Goal: Task Accomplishment & Management: Use online tool/utility

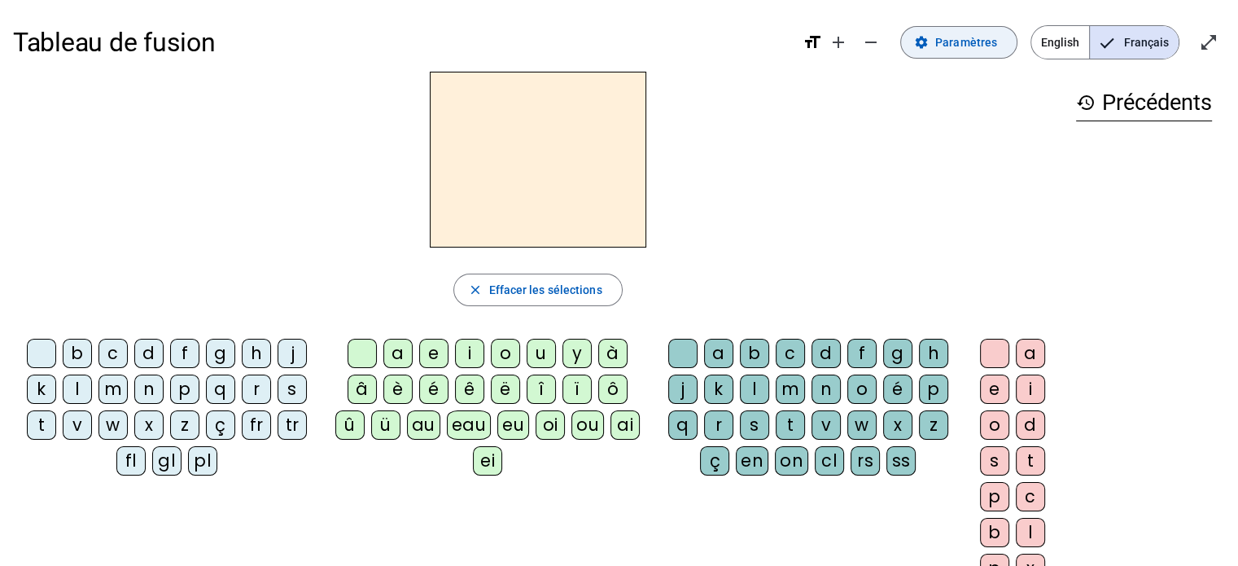
click at [961, 40] on span "Paramètres" at bounding box center [966, 43] width 62 height 20
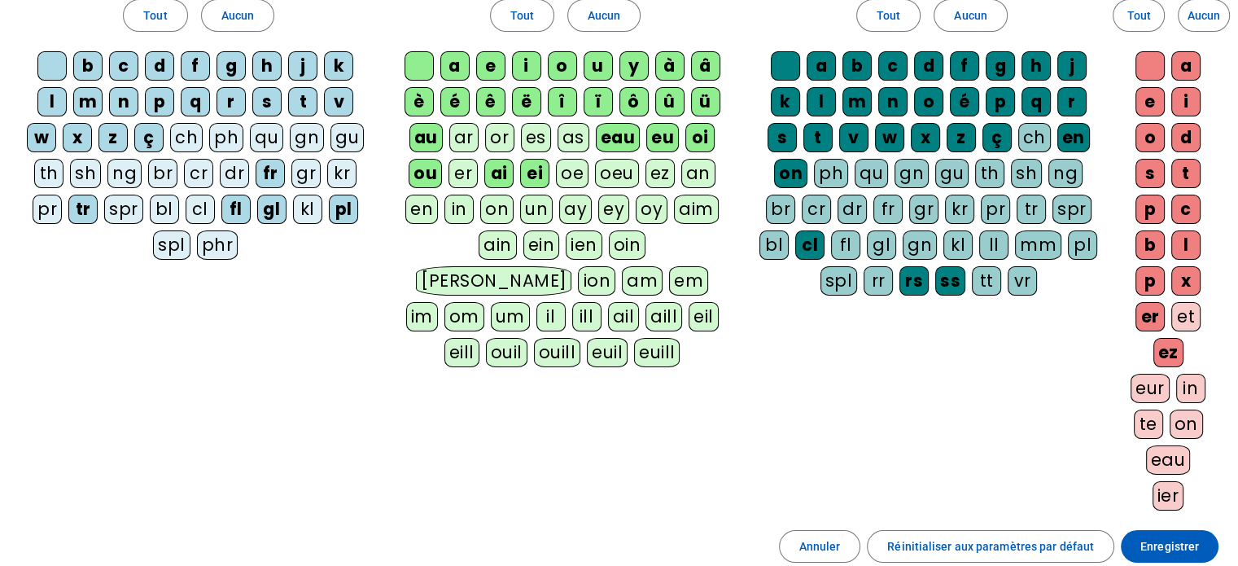
scroll to position [63, 0]
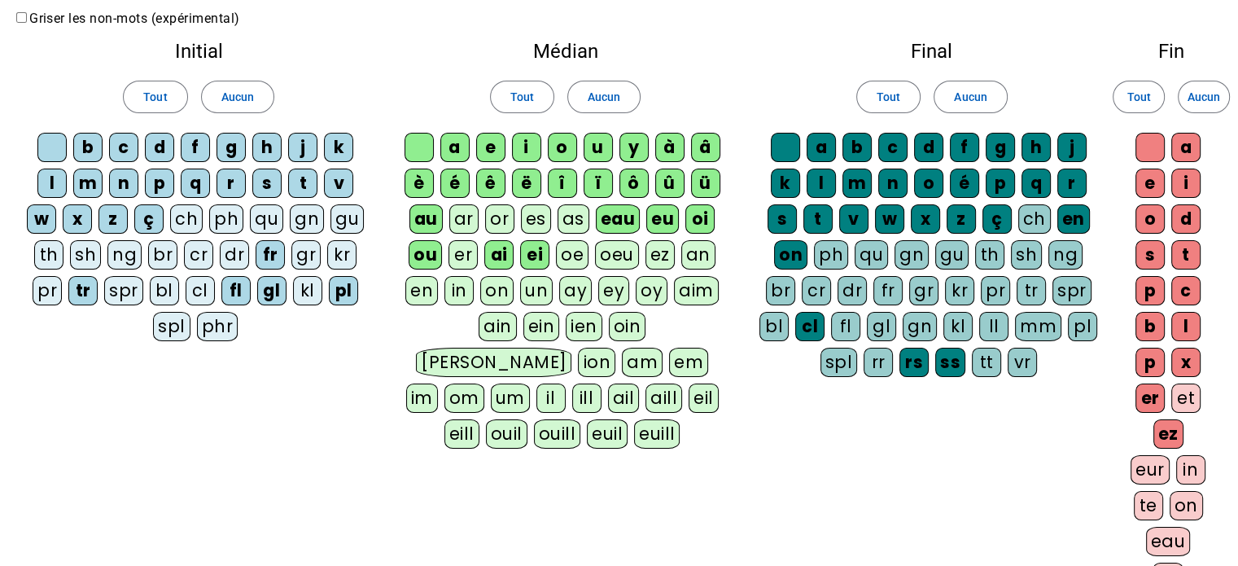
click at [462, 217] on div "ar" at bounding box center [463, 218] width 29 height 29
click at [506, 223] on div "or" at bounding box center [499, 218] width 29 height 29
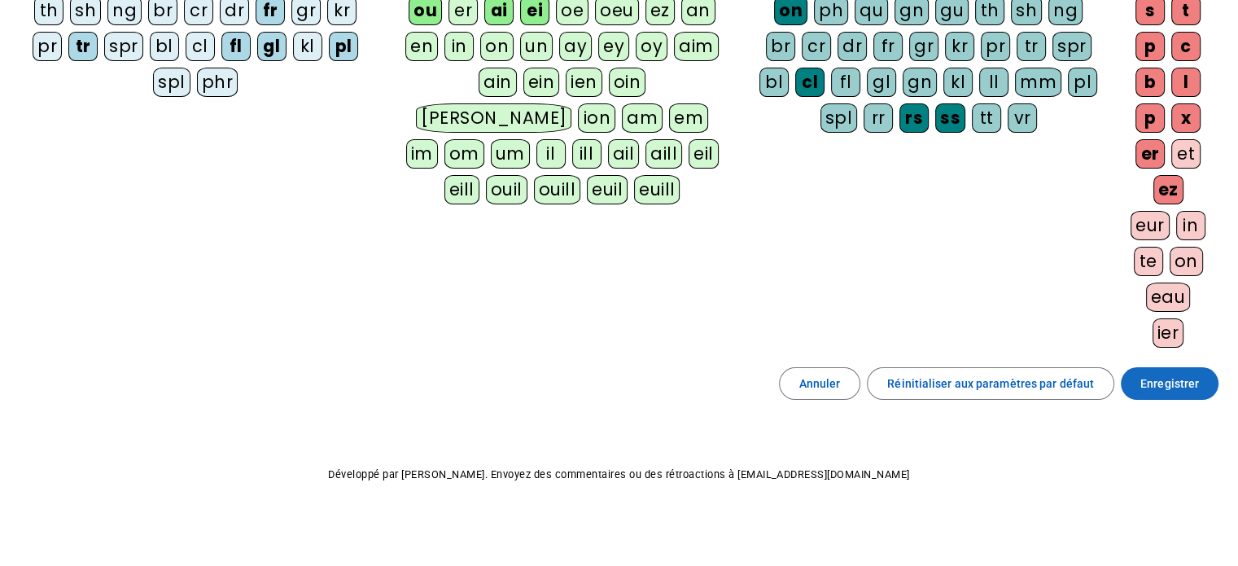
click at [1163, 392] on span at bounding box center [1170, 383] width 98 height 39
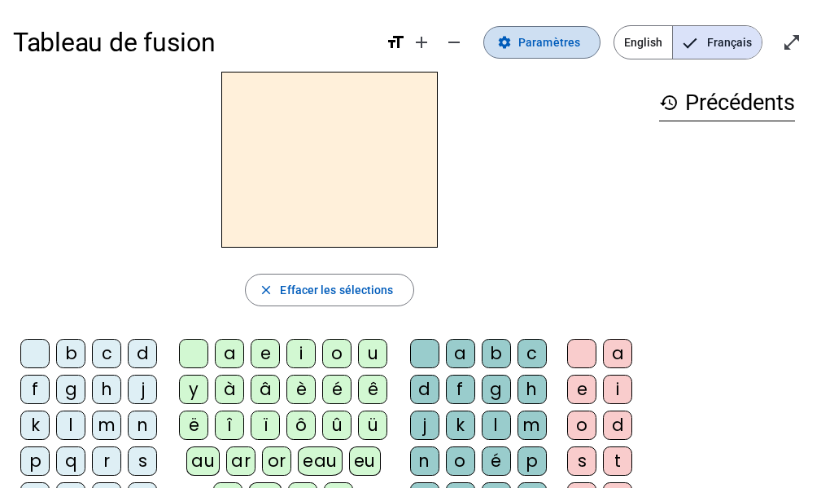
click at [543, 43] on span "Paramètres" at bounding box center [550, 43] width 62 height 20
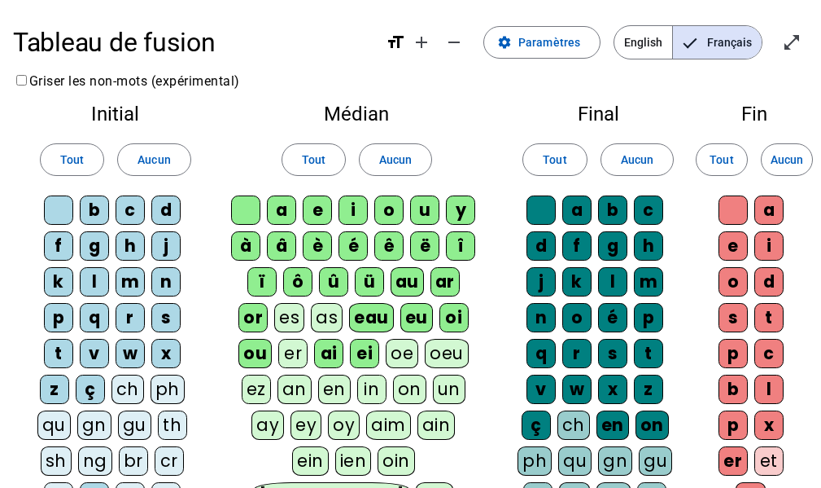
scroll to position [163, 0]
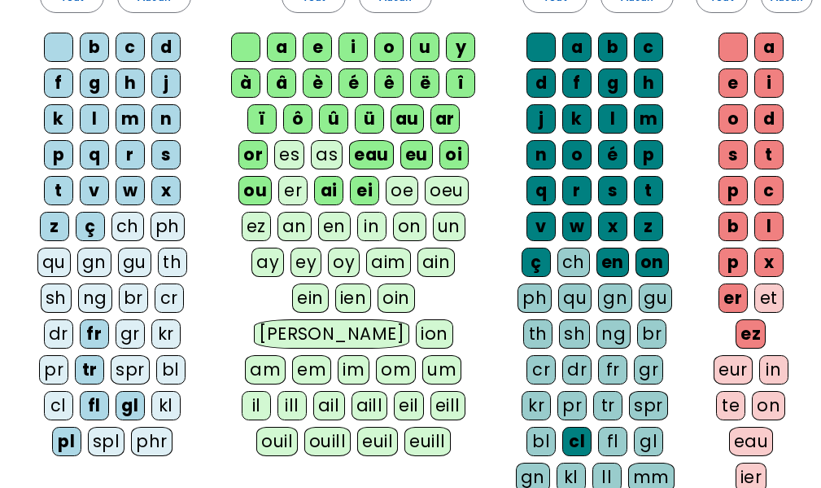
click at [573, 255] on div "ch" at bounding box center [574, 261] width 33 height 29
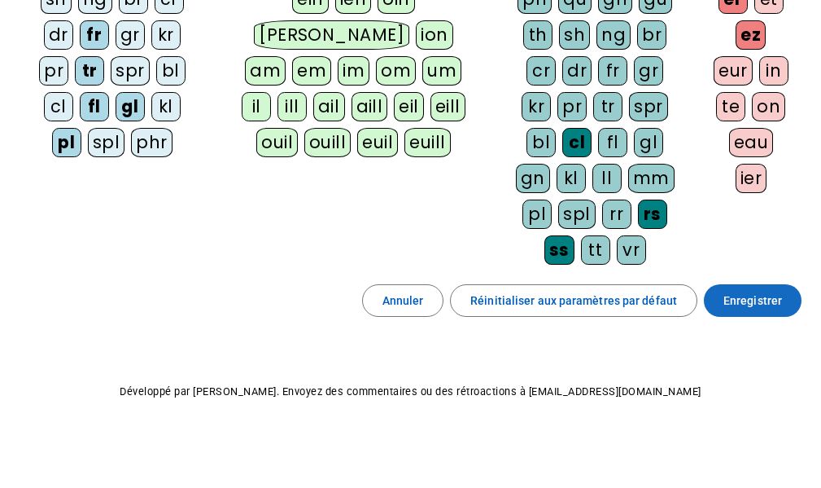
click at [776, 297] on span "Enregistrer" at bounding box center [753, 301] width 59 height 20
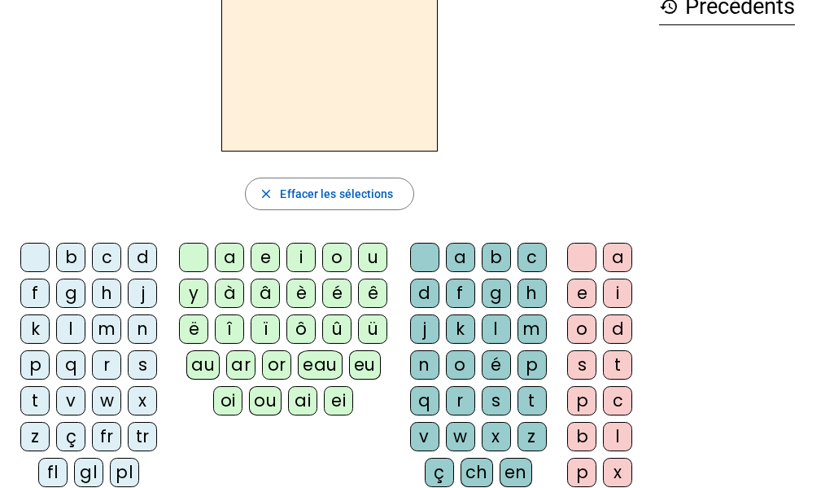
scroll to position [92, 0]
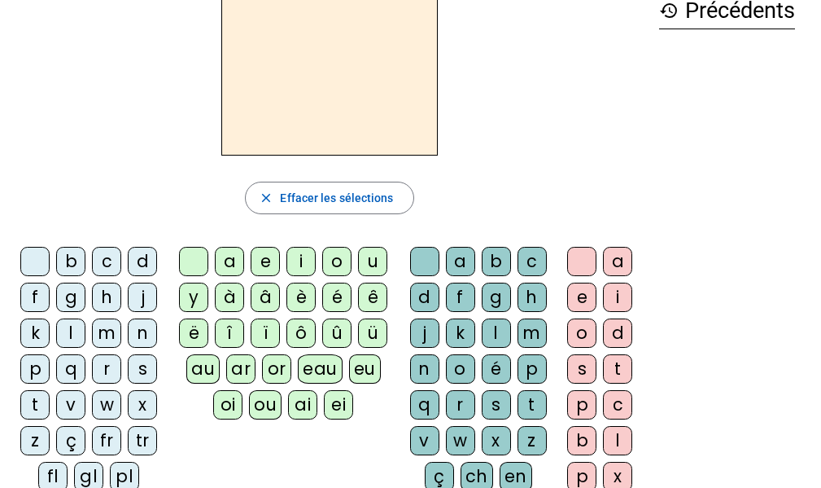
click at [64, 408] on div "v" at bounding box center [70, 404] width 29 height 29
drag, startPoint x: 226, startPoint y: 254, endPoint x: 298, endPoint y: 297, distance: 84.3
click at [226, 254] on div "a" at bounding box center [229, 261] width 29 height 29
drag, startPoint x: 475, startPoint y: 472, endPoint x: 549, endPoint y: 399, distance: 103.6
click at [481, 466] on div "ch" at bounding box center [477, 476] width 33 height 29
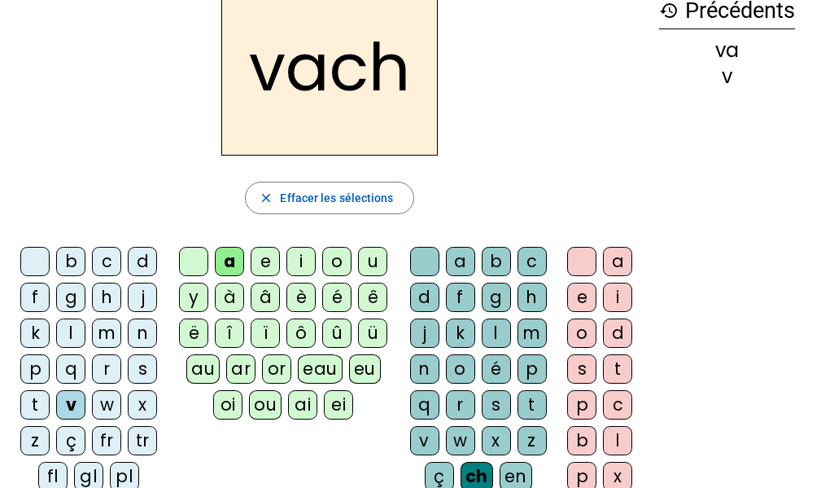
click at [586, 288] on div "e" at bounding box center [581, 297] width 29 height 29
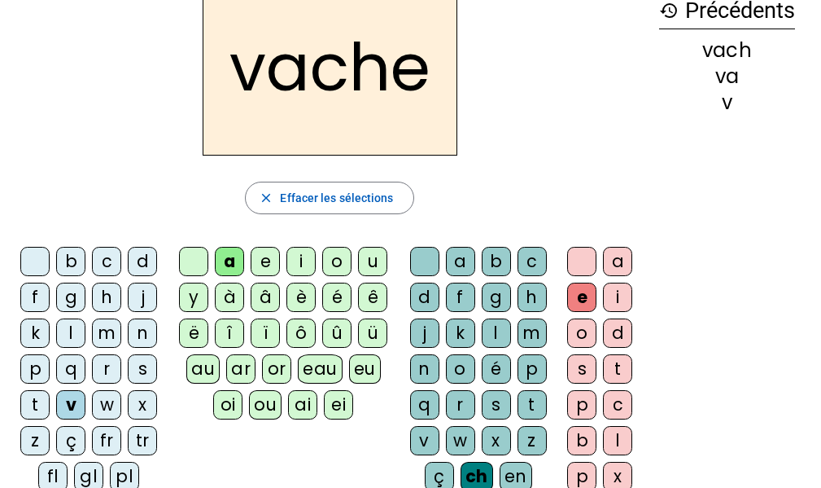
click at [99, 300] on div "h" at bounding box center [106, 297] width 29 height 29
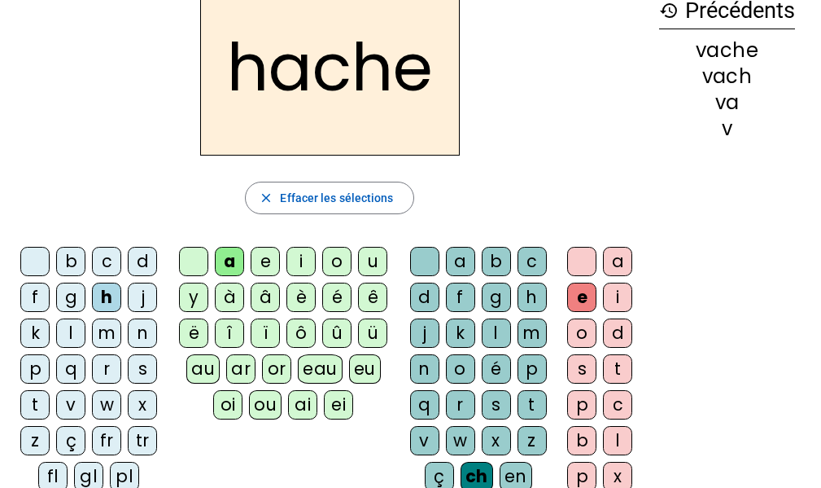
click at [104, 256] on div "c" at bounding box center [106, 261] width 29 height 29
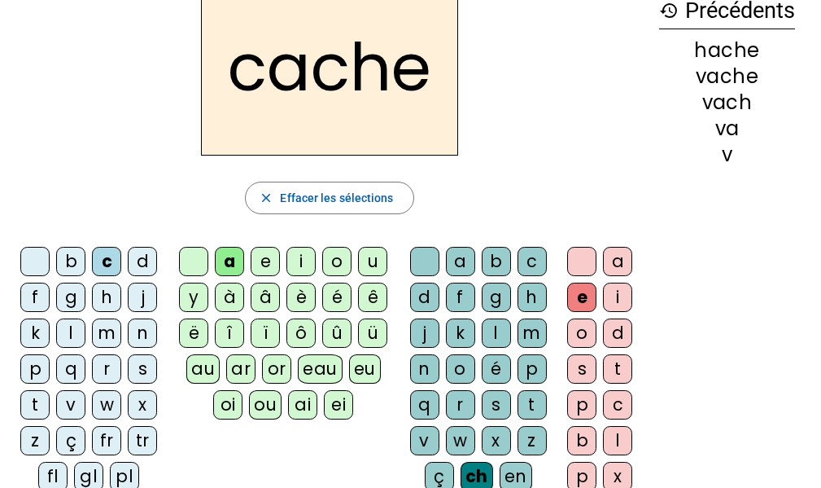
click at [39, 401] on div "t" at bounding box center [34, 404] width 29 height 29
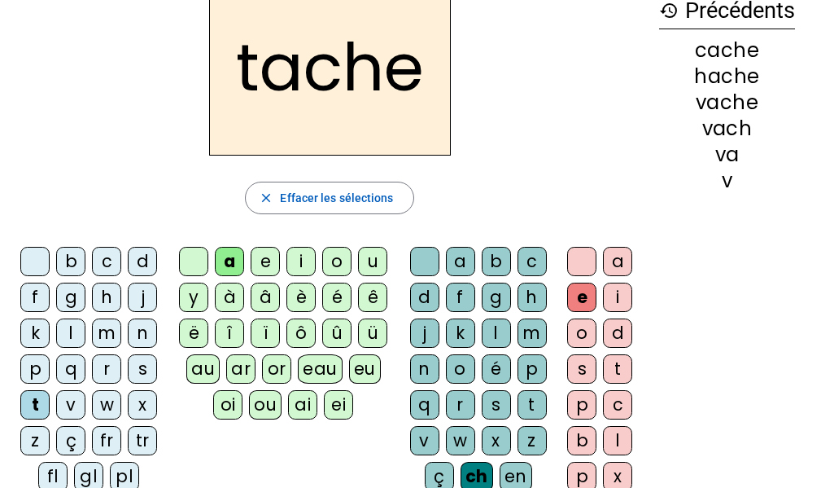
click at [134, 362] on div "s" at bounding box center [142, 368] width 29 height 29
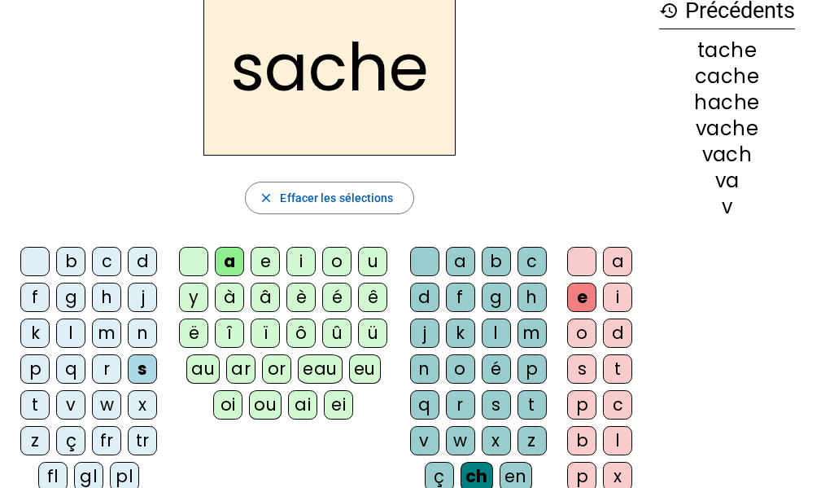
click at [259, 402] on div "ou" at bounding box center [265, 404] width 33 height 29
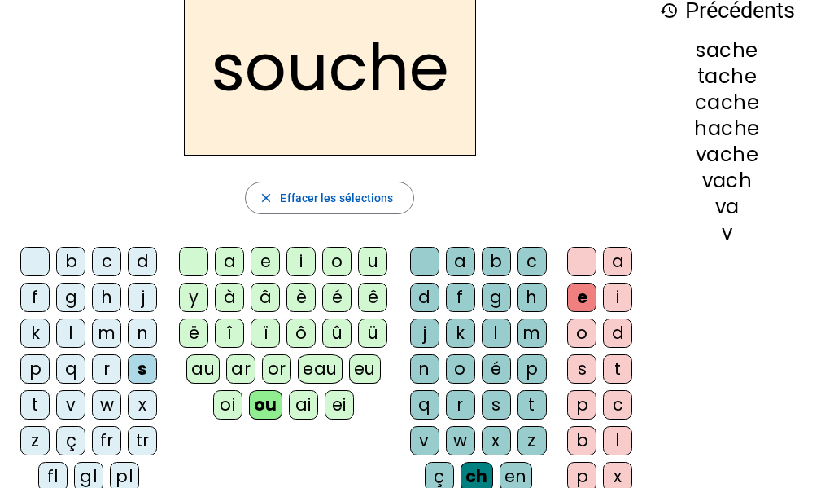
click at [103, 332] on div "m" at bounding box center [106, 332] width 29 height 29
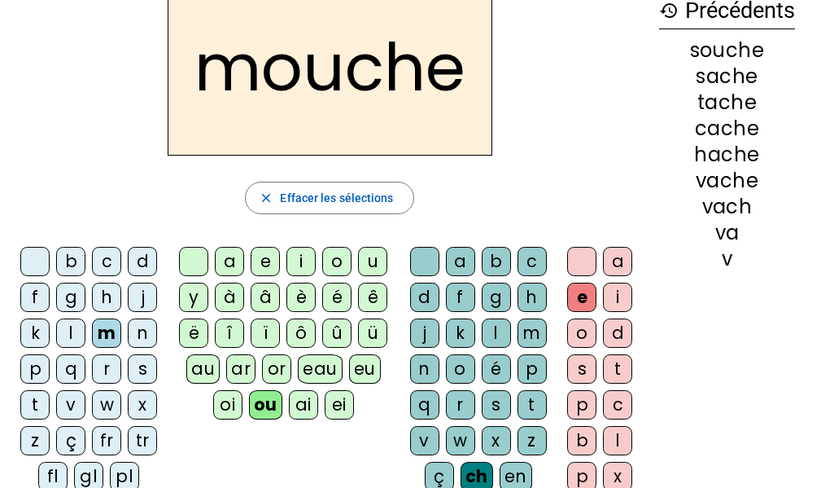
click at [30, 403] on div "t" at bounding box center [34, 404] width 29 height 29
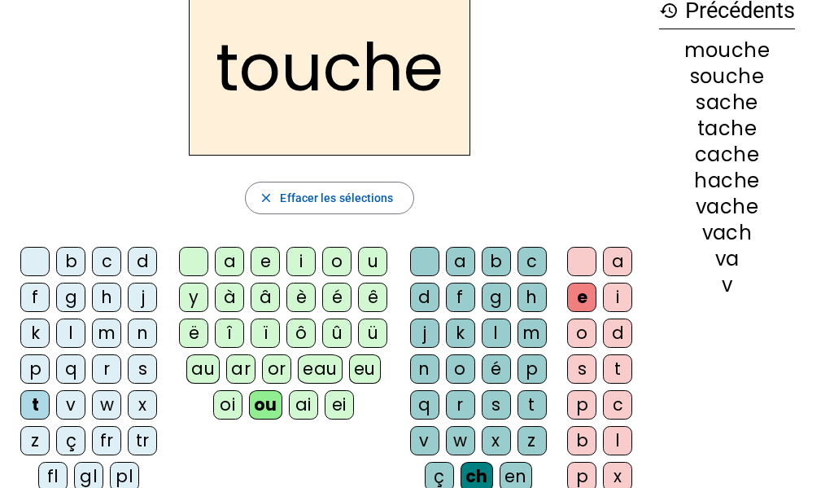
click at [116, 262] on div "c" at bounding box center [106, 261] width 29 height 29
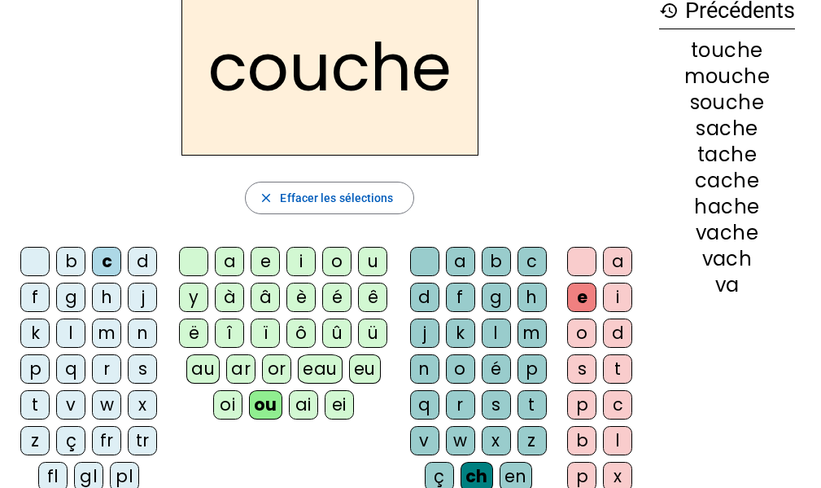
click at [72, 330] on div "l" at bounding box center [70, 332] width 29 height 29
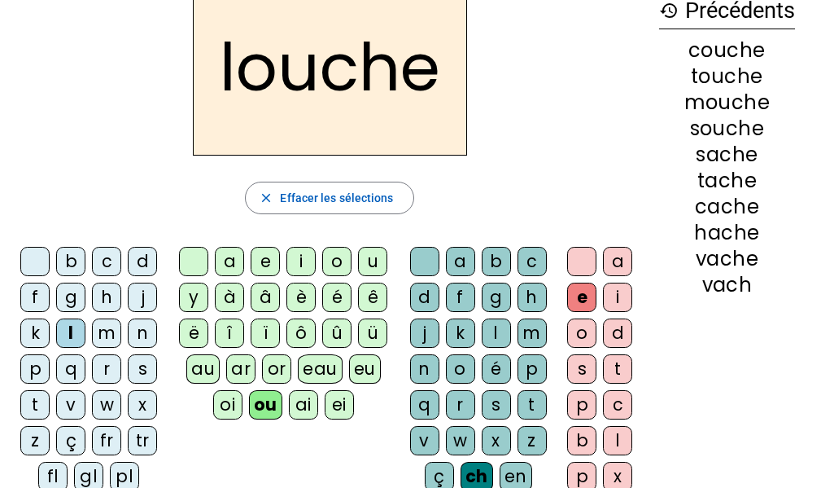
click at [305, 261] on div "i" at bounding box center [301, 261] width 29 height 29
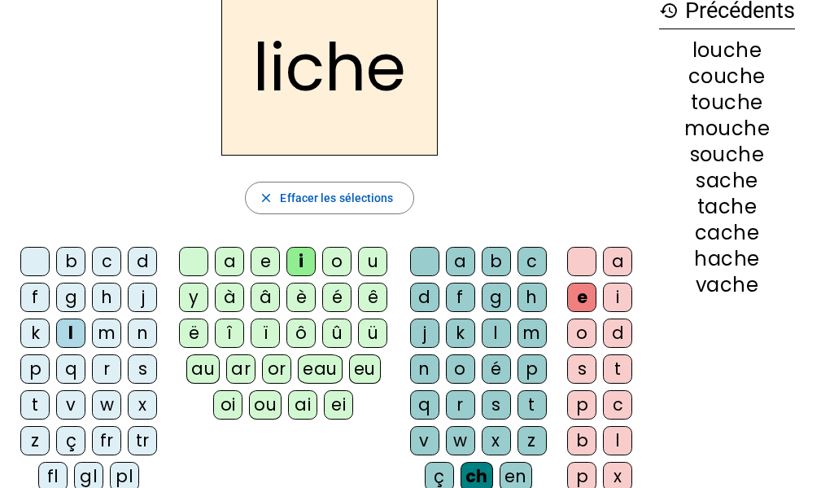
click at [108, 369] on div "r" at bounding box center [106, 368] width 29 height 29
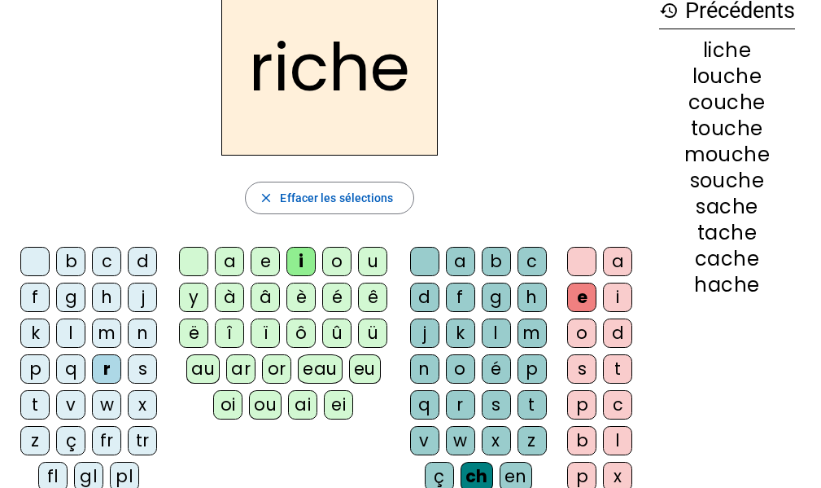
click at [333, 250] on div "o" at bounding box center [336, 261] width 29 height 29
